Goal: Task Accomplishment & Management: Manage account settings

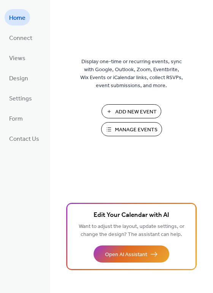
click at [124, 131] on span "Manage Events" at bounding box center [136, 130] width 43 height 8
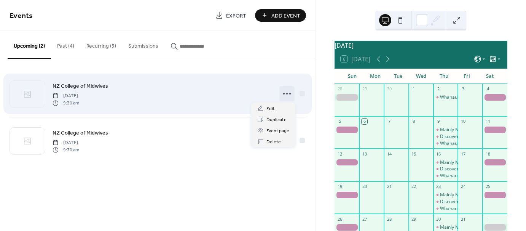
click at [285, 94] on icon at bounding box center [287, 94] width 12 height 12
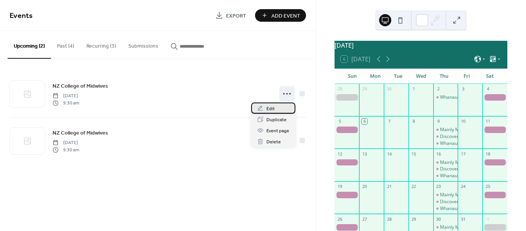
click at [274, 107] on span "Edit" at bounding box center [270, 109] width 8 height 8
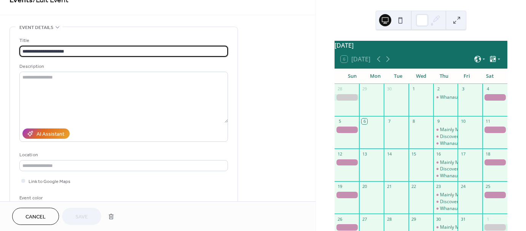
scroll to position [114, 0]
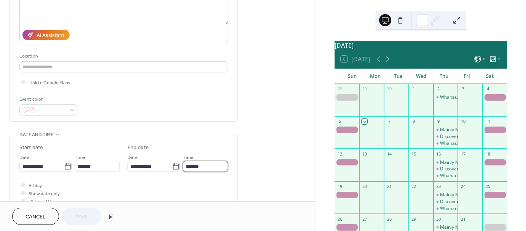
click at [198, 167] on input "*******" at bounding box center [205, 166] width 45 height 11
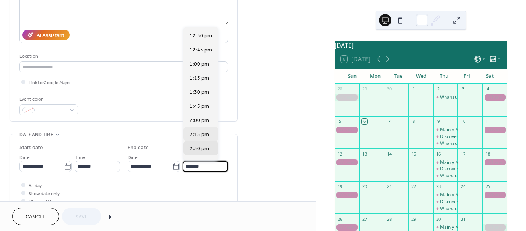
scroll to position [153, 0]
click at [201, 62] on span "1:00 pm" at bounding box center [199, 65] width 19 height 8
type input "*******"
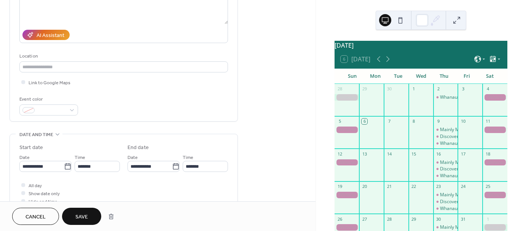
click at [84, 214] on span "Save" at bounding box center [81, 217] width 13 height 8
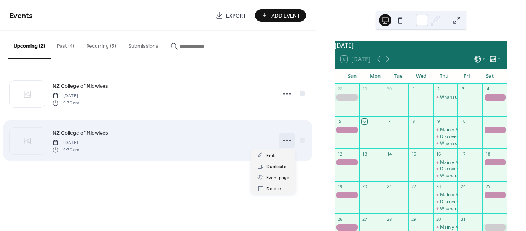
click at [289, 140] on icon at bounding box center [287, 140] width 12 height 12
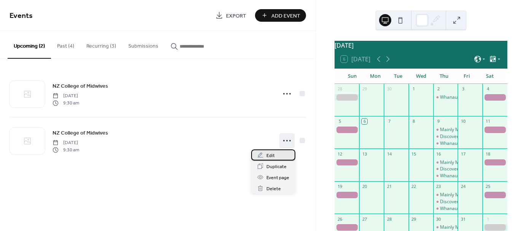
click at [273, 154] on span "Edit" at bounding box center [270, 156] width 8 height 8
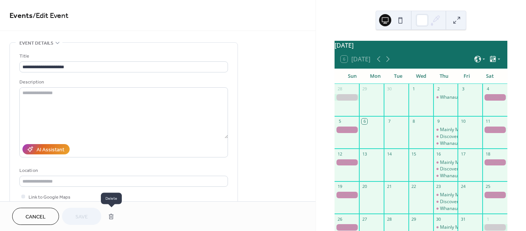
click at [110, 214] on button "button" at bounding box center [111, 216] width 14 height 15
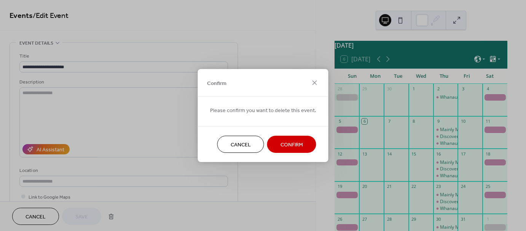
click at [285, 145] on span "Confirm" at bounding box center [292, 145] width 22 height 8
